Goal: Find specific page/section: Find specific page/section

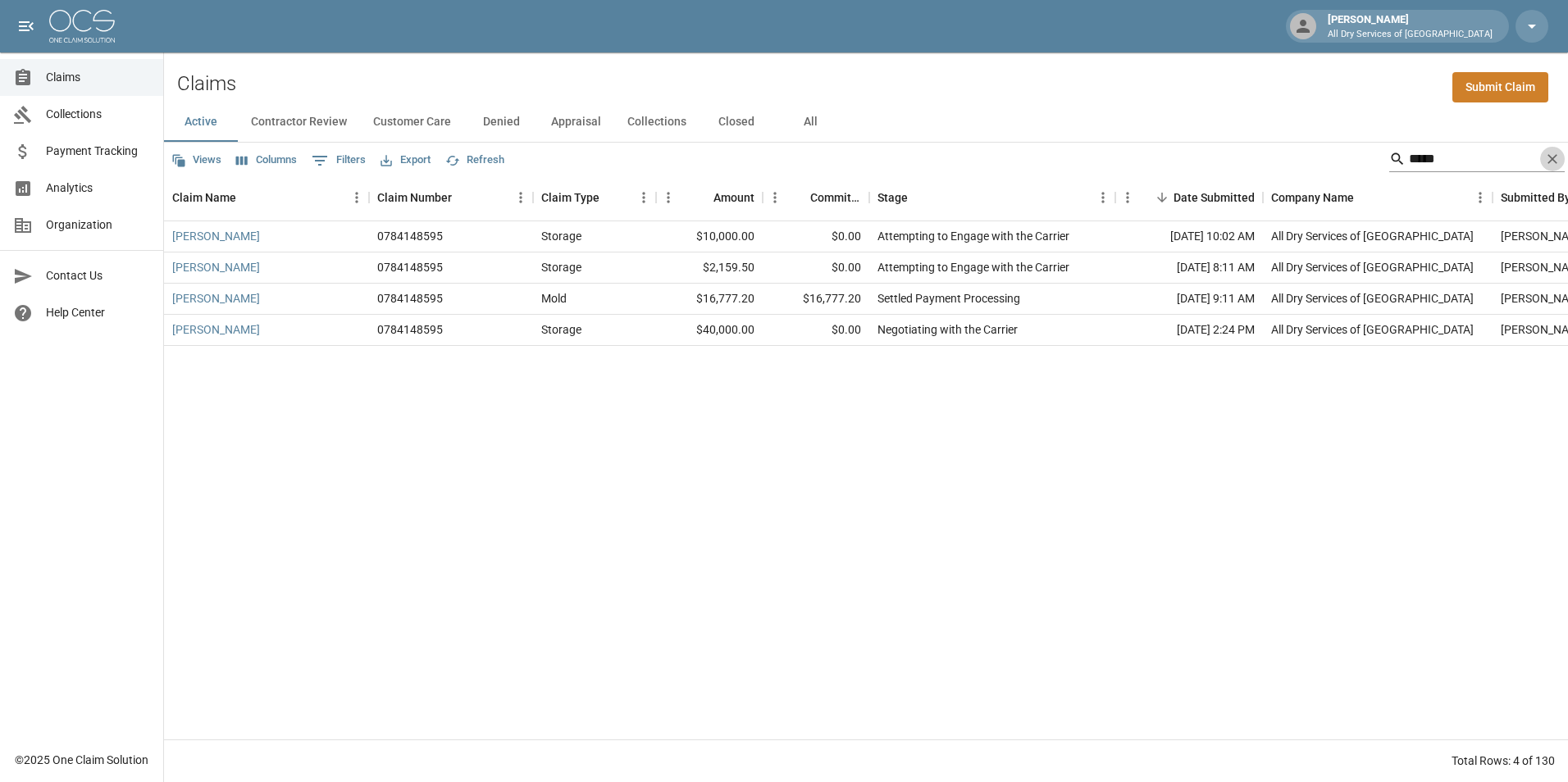
click at [1551, 158] on icon "Clear" at bounding box center [1552, 159] width 10 height 10
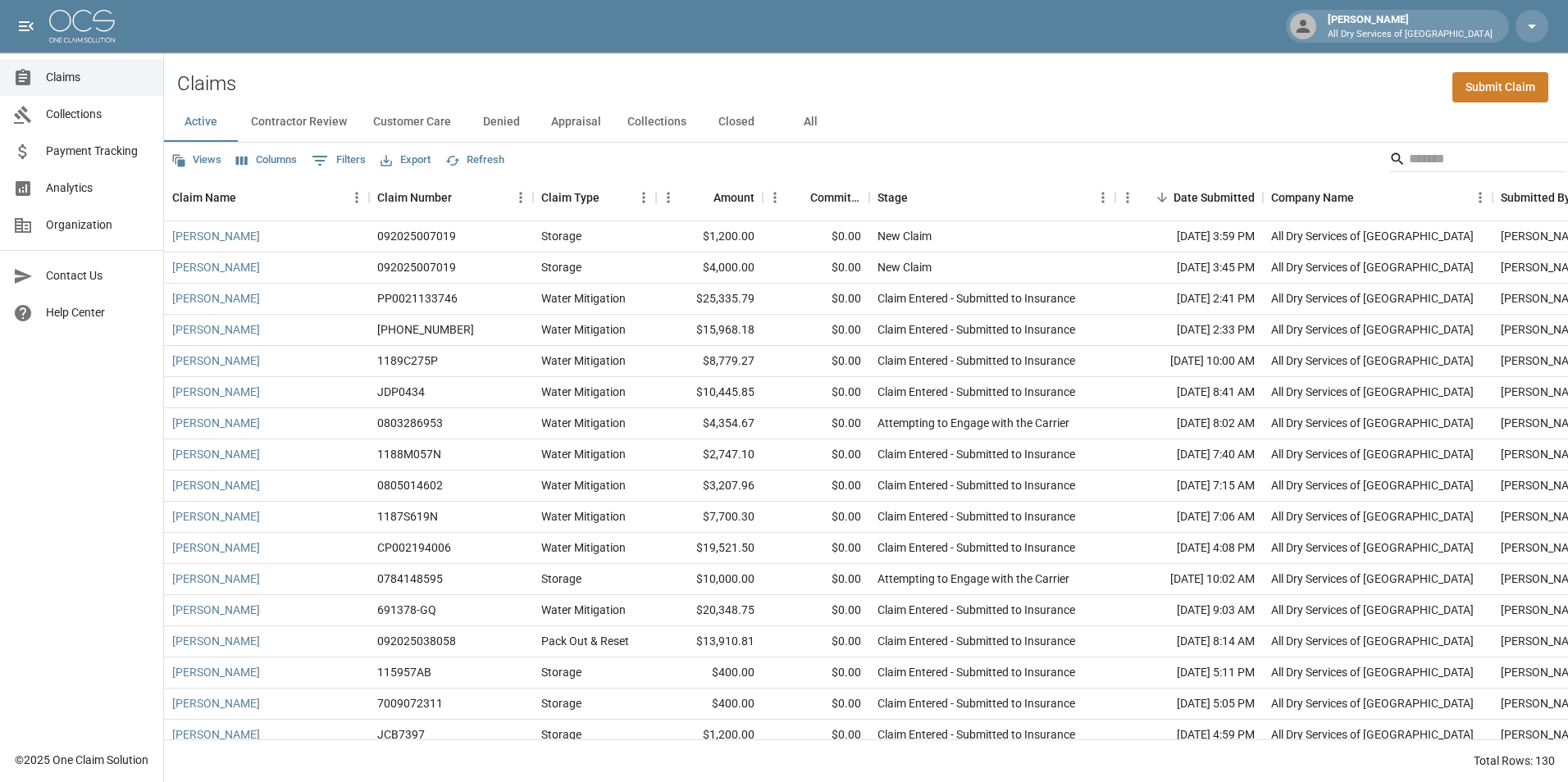
click at [808, 122] on button "All" at bounding box center [809, 122] width 74 height 40
click at [1419, 157] on input "Search" at bounding box center [1473, 159] width 131 height 26
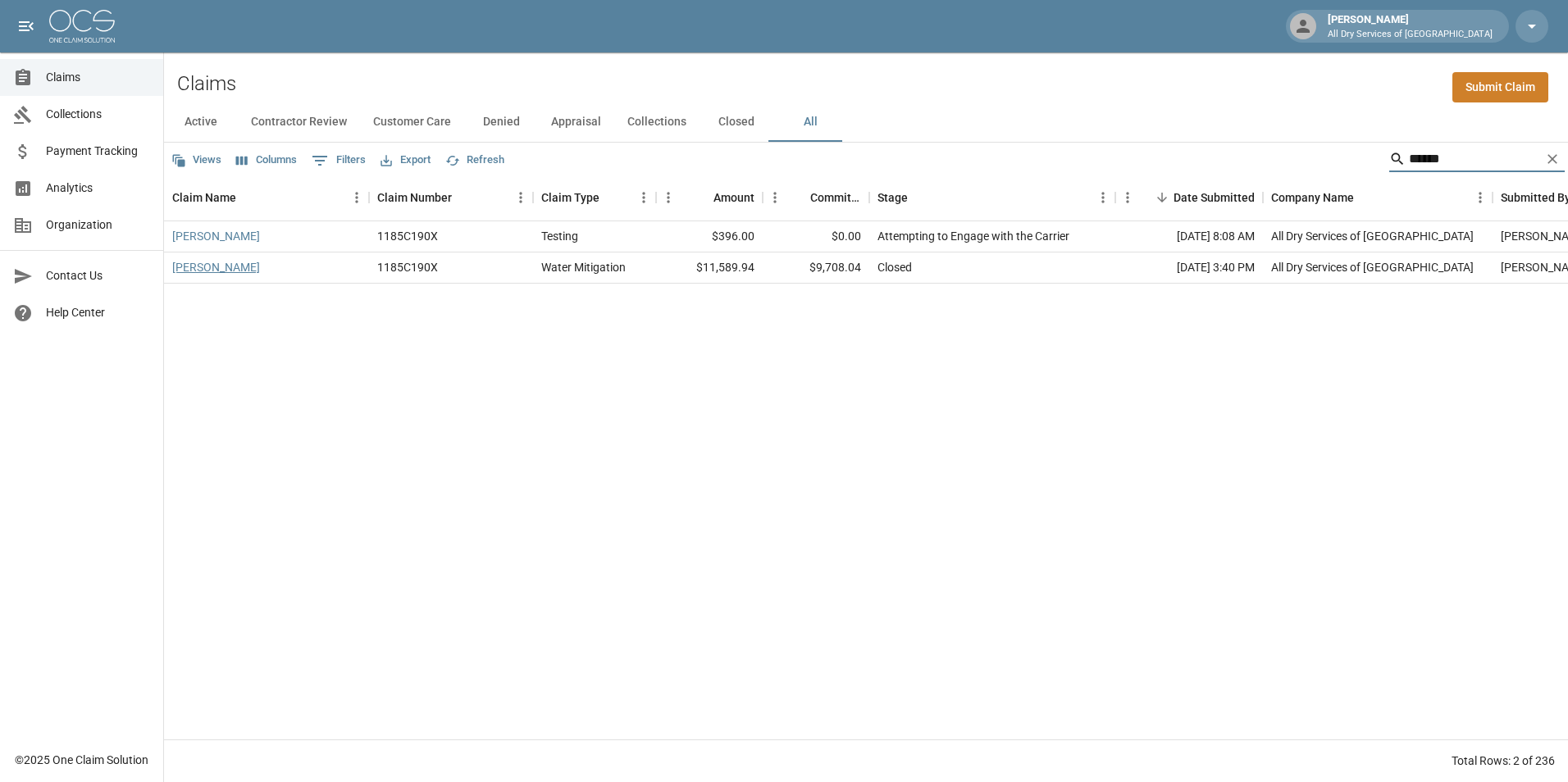
type input "******"
click at [242, 263] on link "[PERSON_NAME]" at bounding box center [216, 267] width 88 height 16
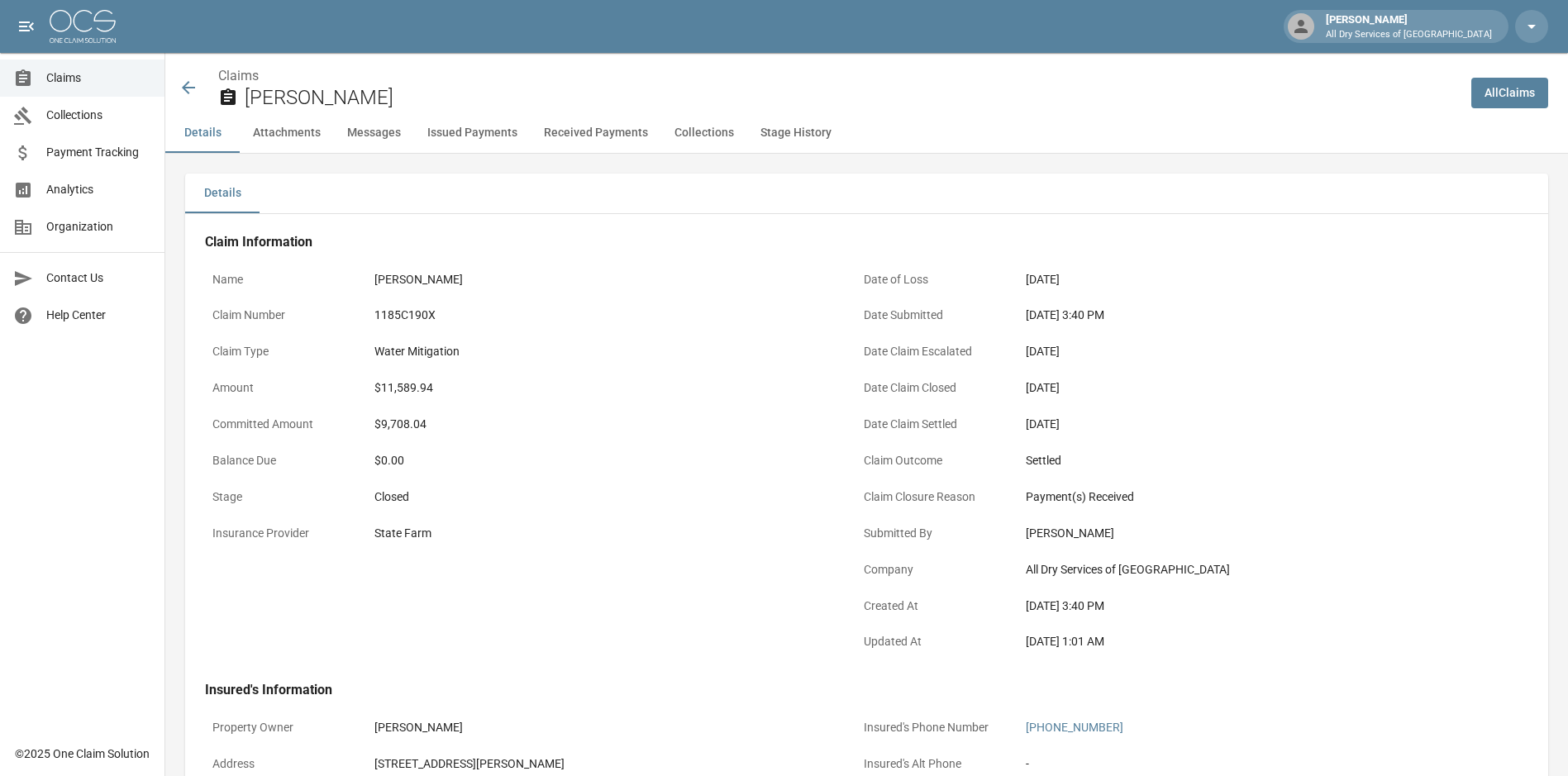
scroll to position [413, 0]
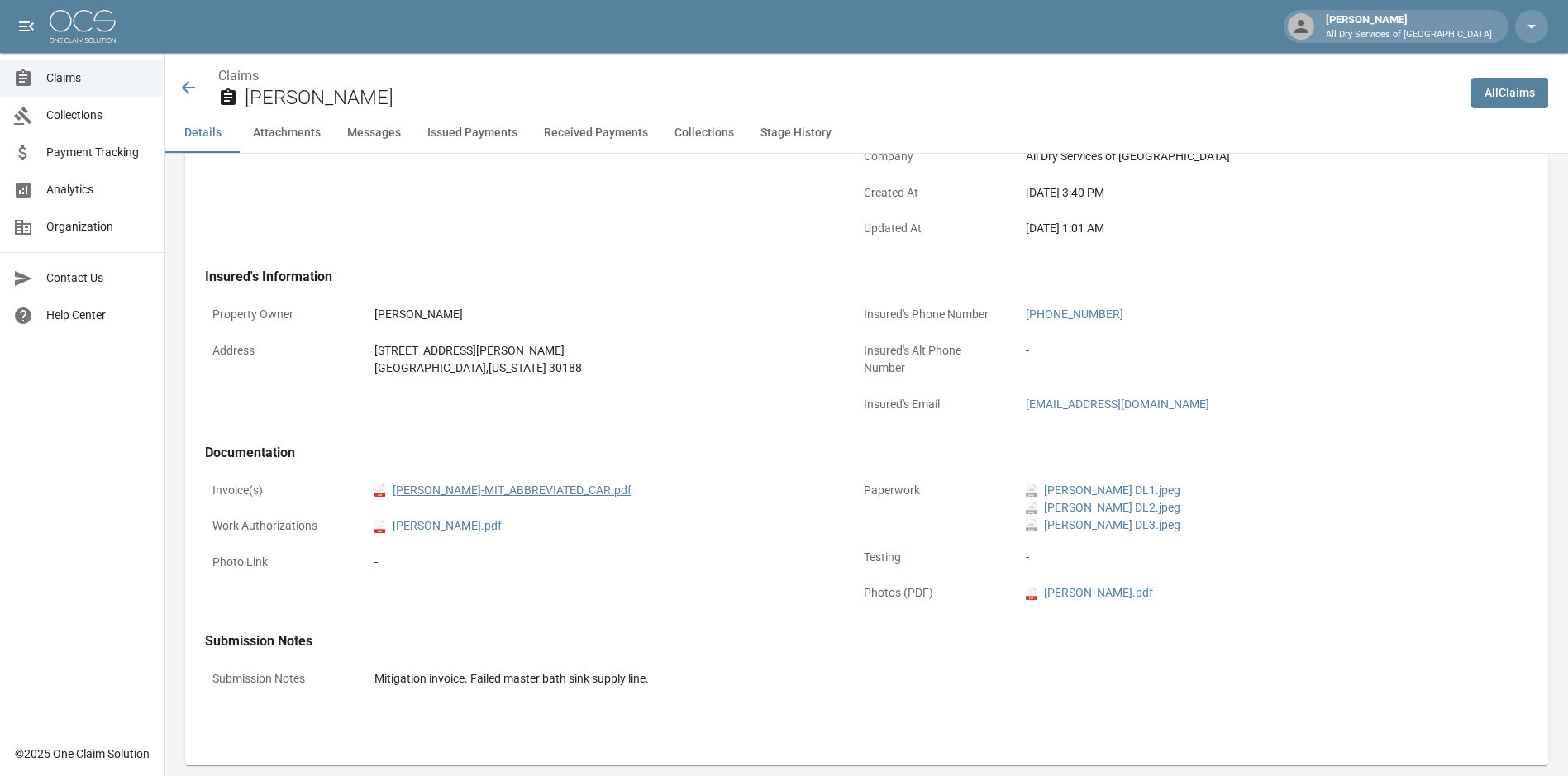
click at [567, 487] on link "pdf SHARON_STEPHEN-MIT_ABBREVIATED_CAR.pdf" at bounding box center [503, 491] width 257 height 17
drag, startPoint x: 62, startPoint y: 77, endPoint x: 98, endPoint y: 83, distance: 36.5
click at [62, 77] on span "Claims" at bounding box center [98, 78] width 105 height 17
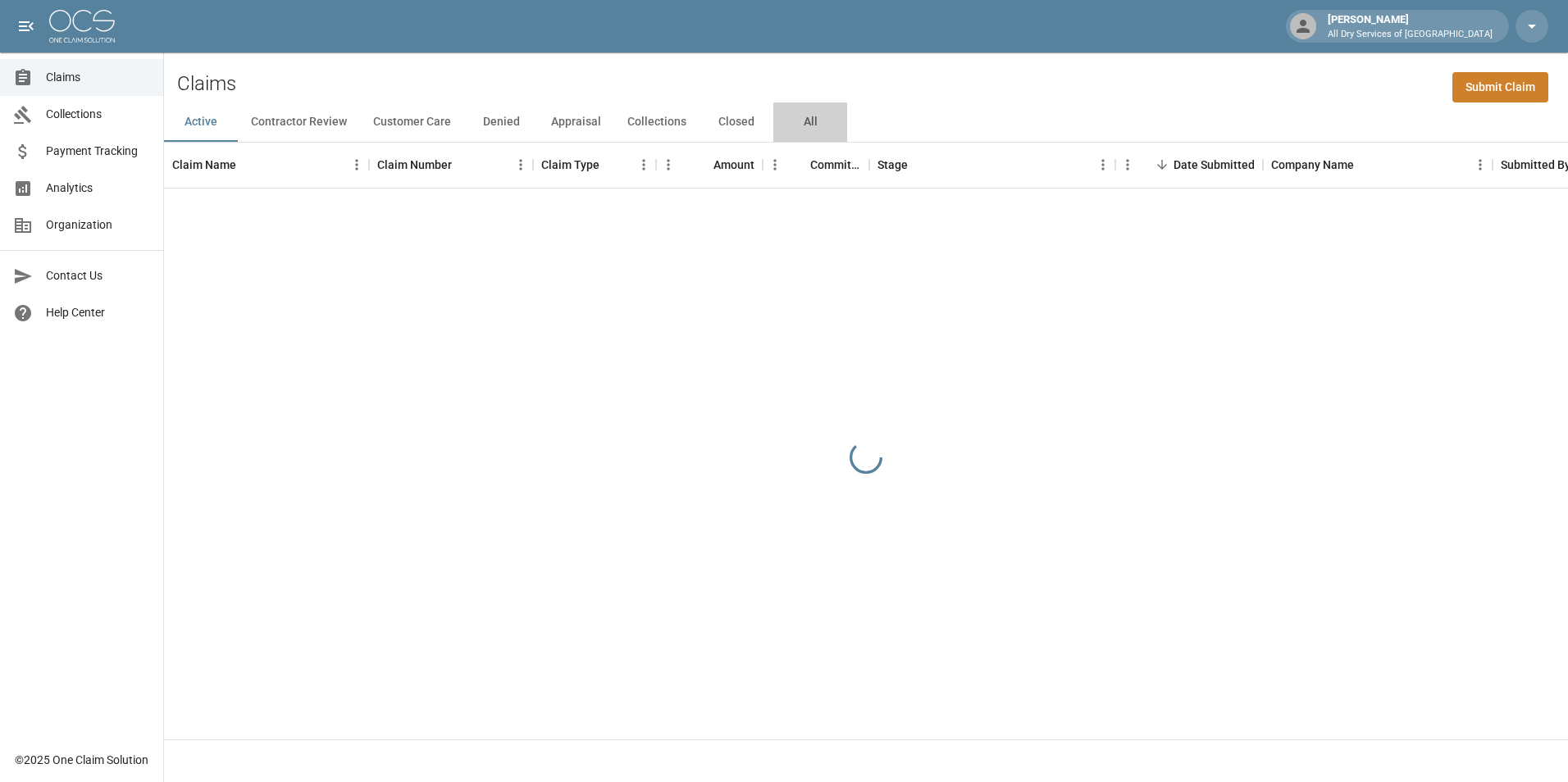
drag, startPoint x: 815, startPoint y: 116, endPoint x: 729, endPoint y: 117, distance: 86.0
click at [814, 116] on button "All" at bounding box center [809, 122] width 74 height 40
